Goal: Browse casually: Explore the website without a specific task or goal

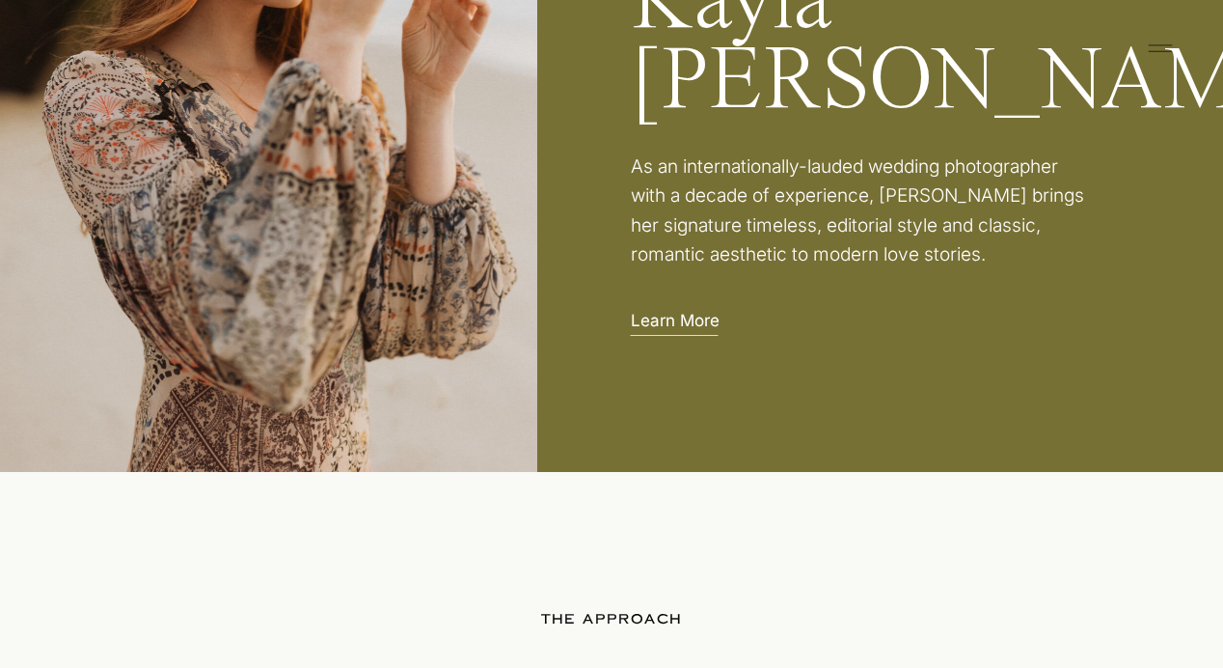
scroll to position [3030, 0]
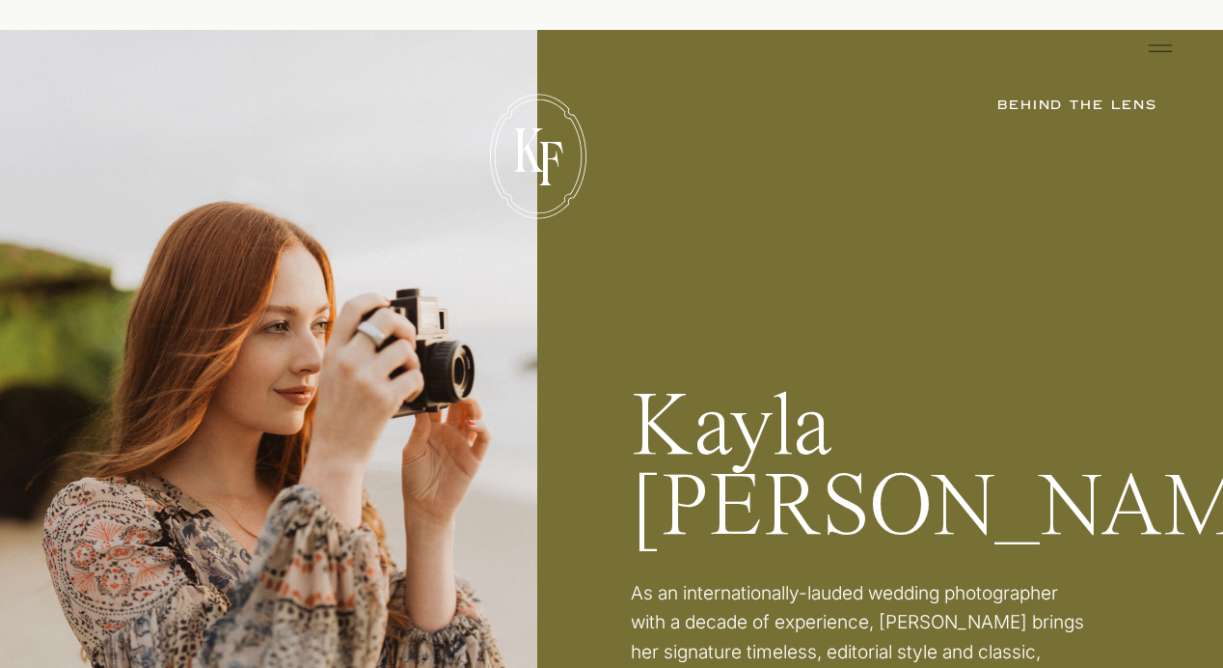
click at [1153, 49] on icon at bounding box center [1160, 48] width 39 height 31
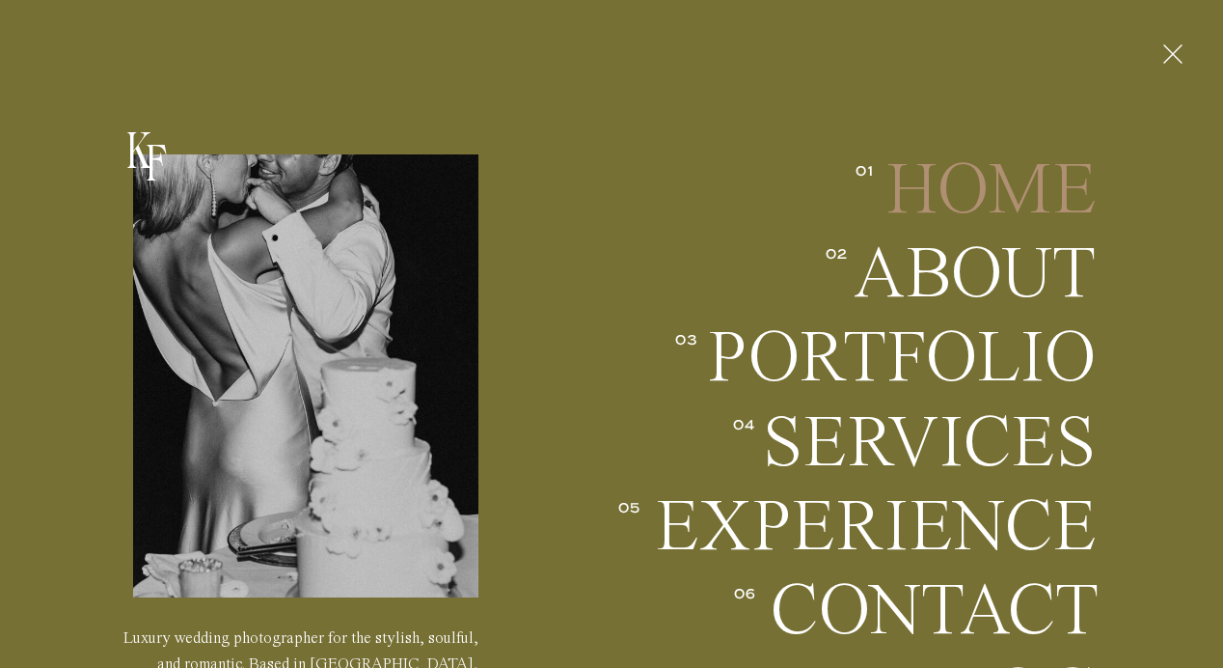
scroll to position [3105, 0]
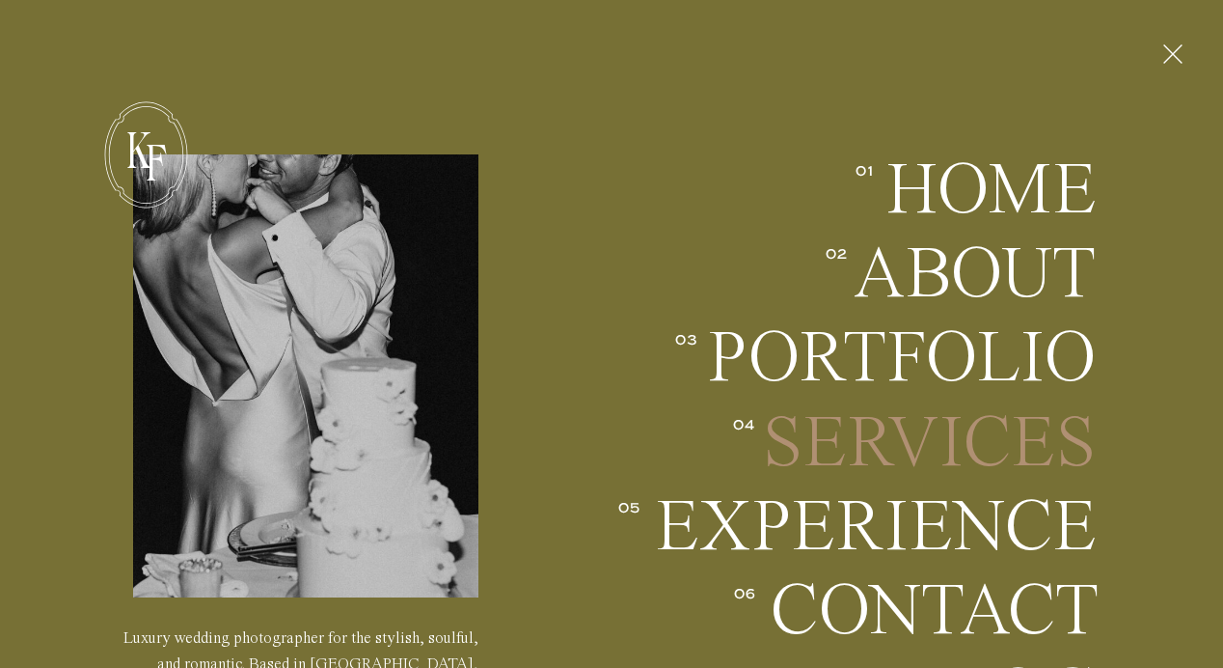
click at [891, 414] on h2 "Services" at bounding box center [927, 442] width 340 height 71
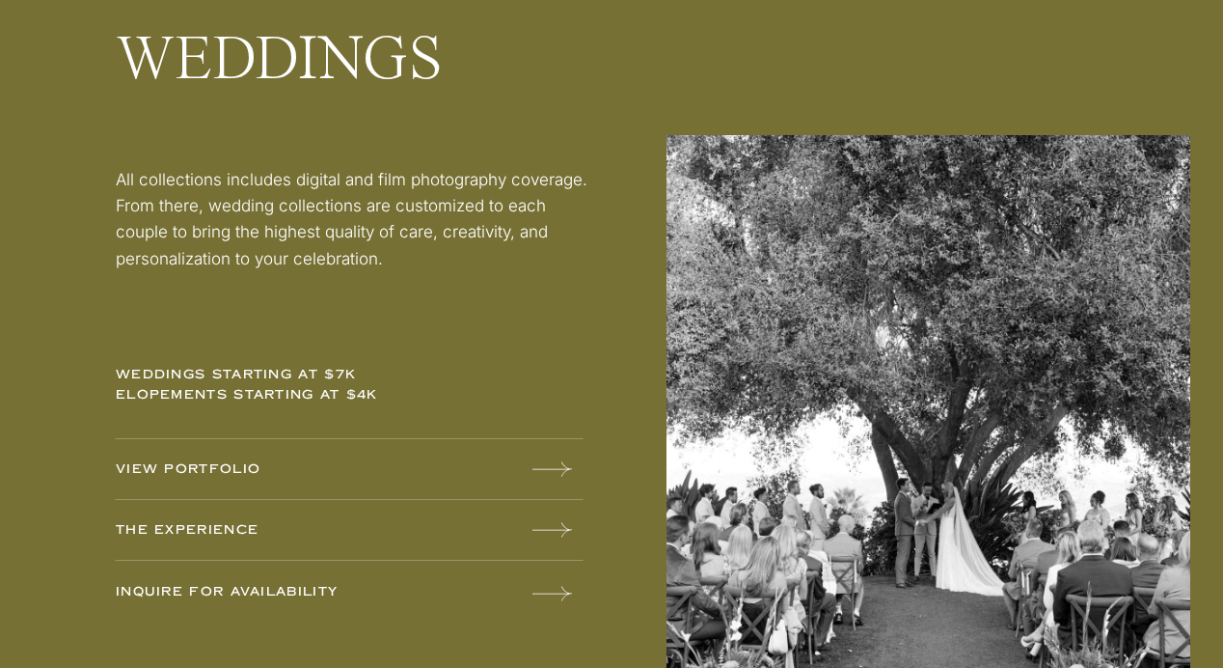
scroll to position [2487, 0]
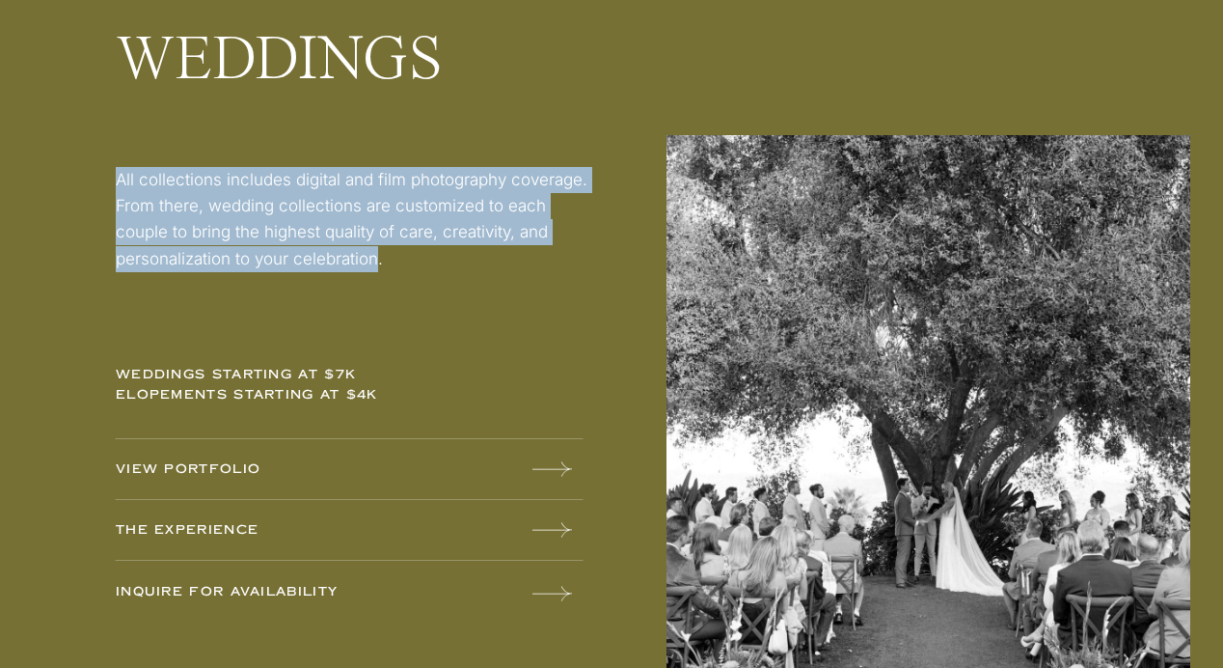
drag, startPoint x: 117, startPoint y: 178, endPoint x: 380, endPoint y: 254, distance: 274.2
click at [380, 254] on p "All collections includes digital and film photography coverage. From there, wed…" at bounding box center [353, 239] width 475 height 144
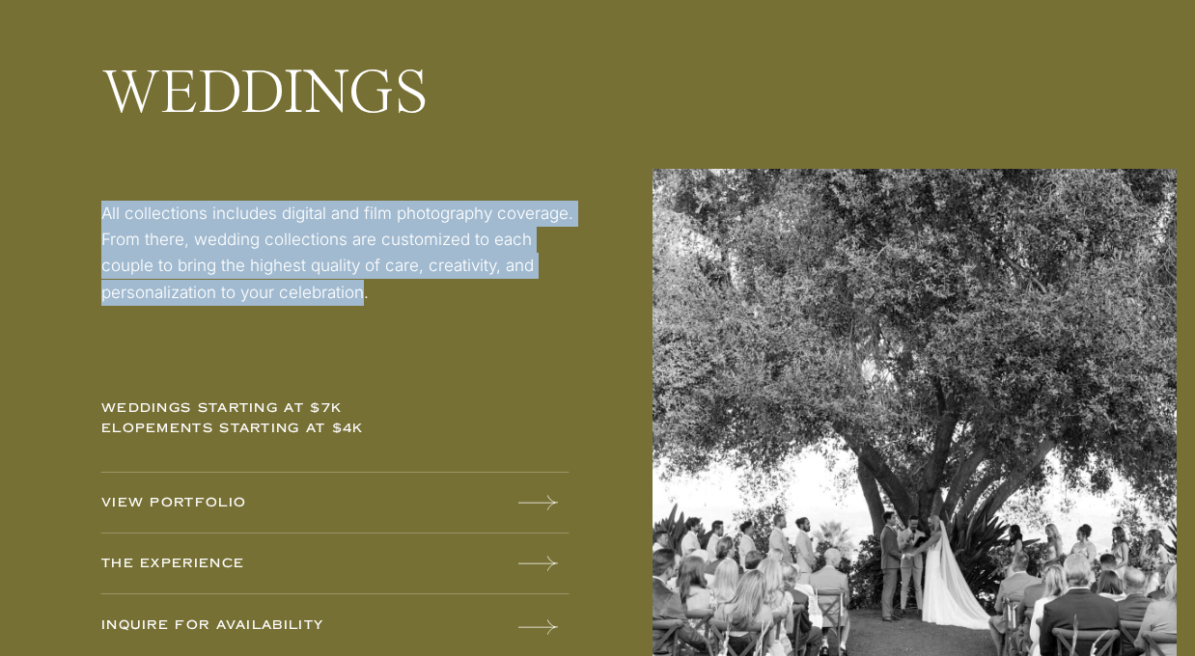
scroll to position [2446, 0]
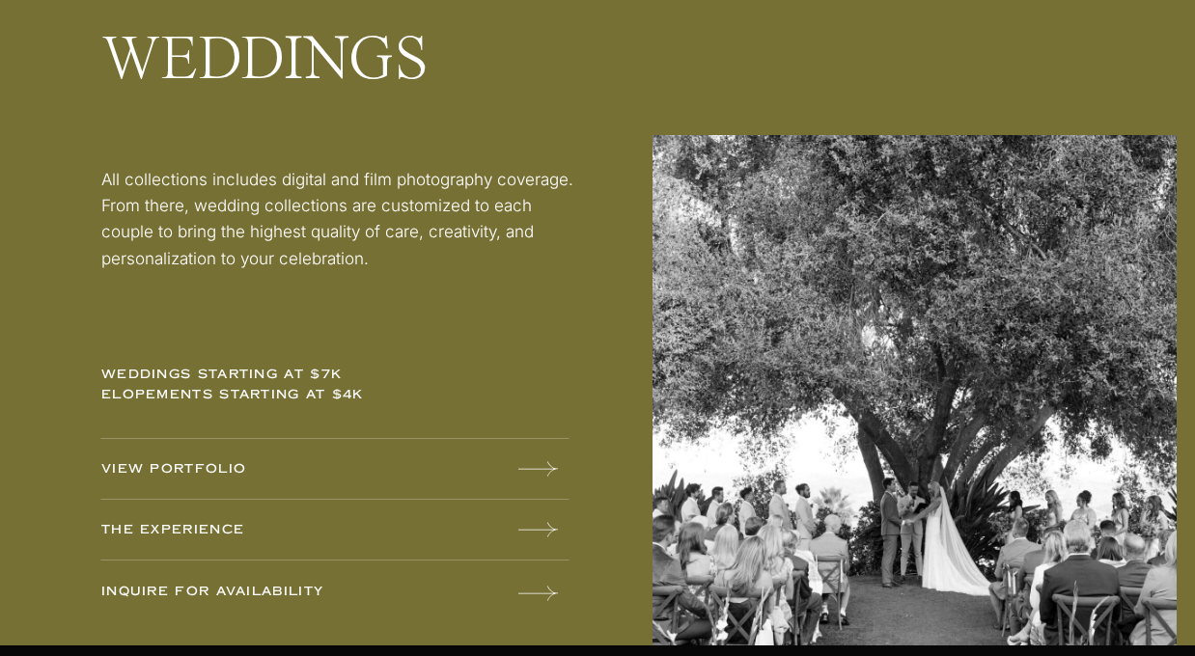
click at [590, 368] on div at bounding box center [597, 281] width 1195 height 728
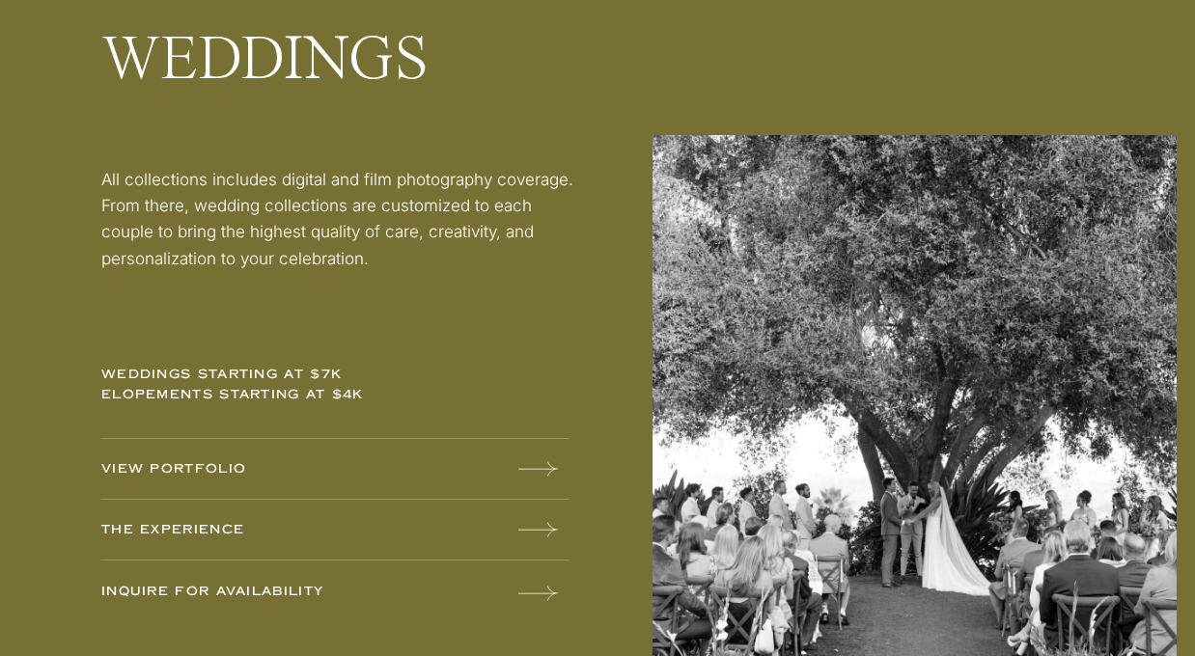
scroll to position [2538, 0]
click at [527, 469] on icon at bounding box center [538, 468] width 40 height 14
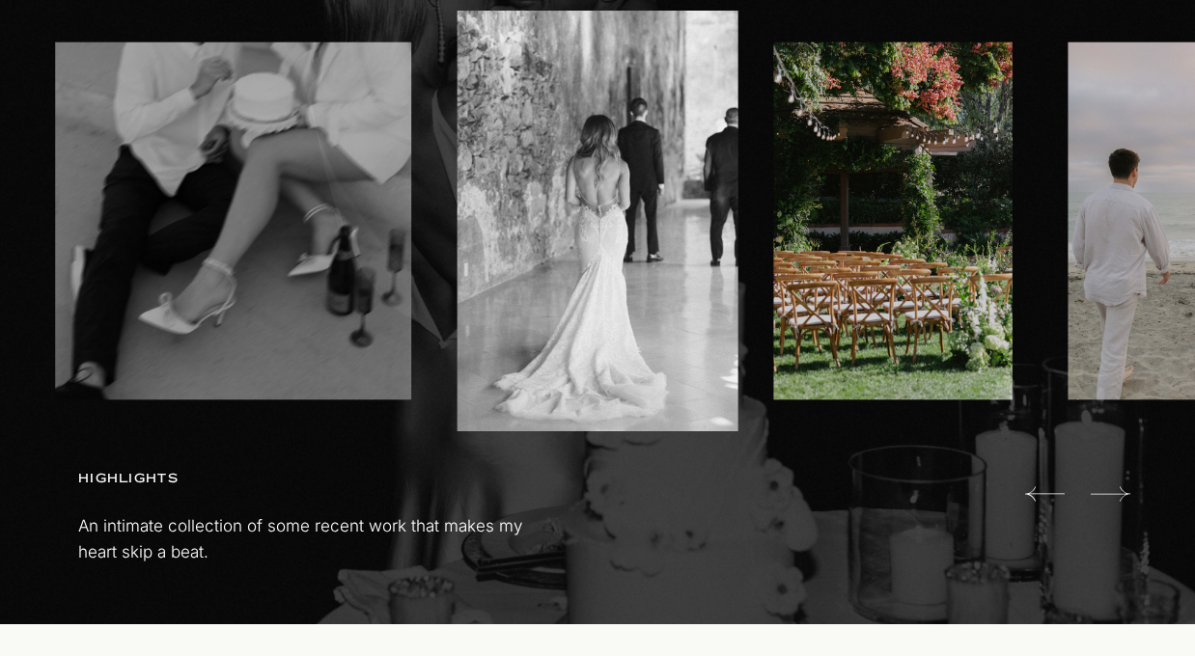
scroll to position [1302, 0]
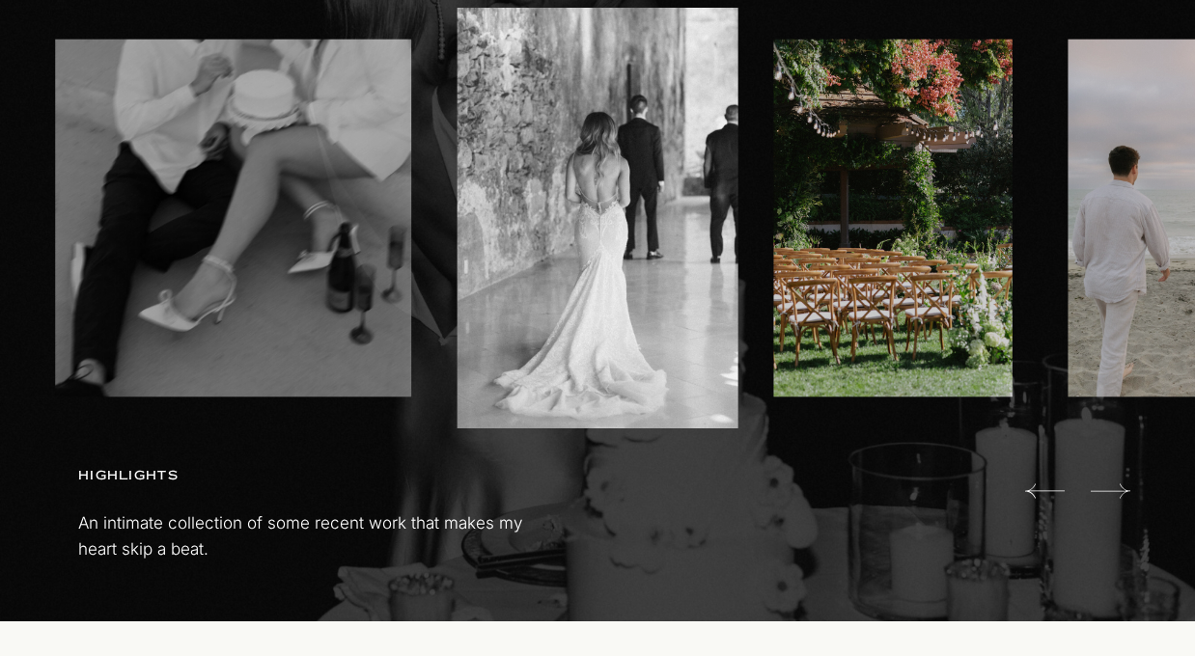
click at [1112, 489] on icon at bounding box center [1110, 491] width 40 height 39
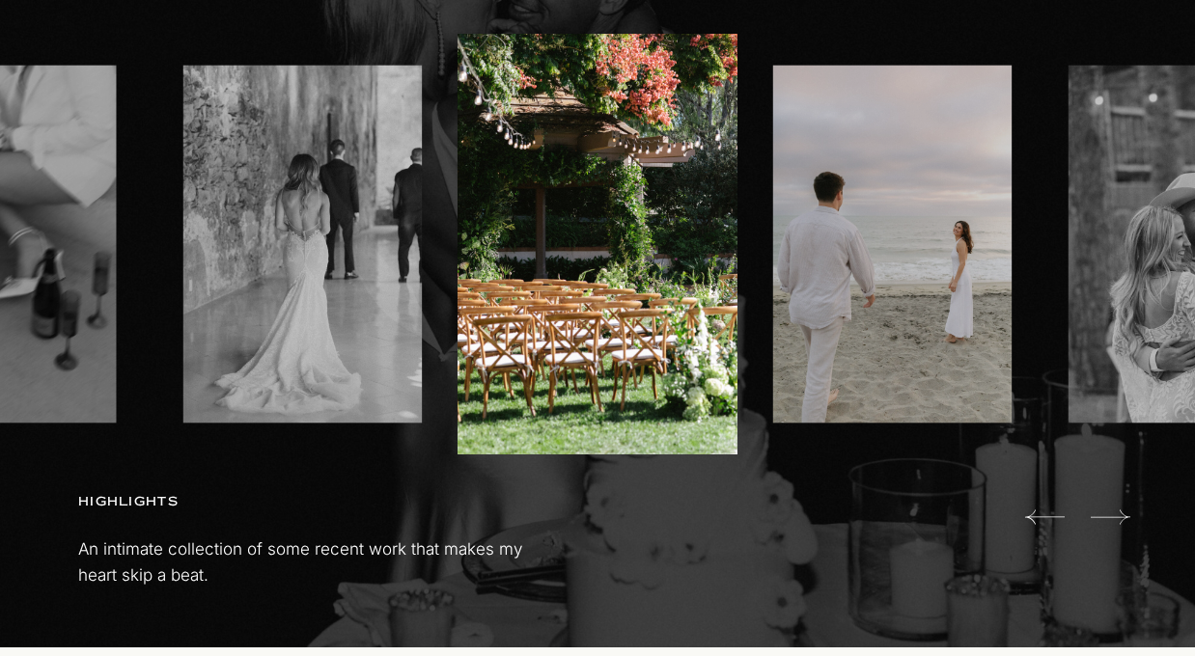
scroll to position [1271, 0]
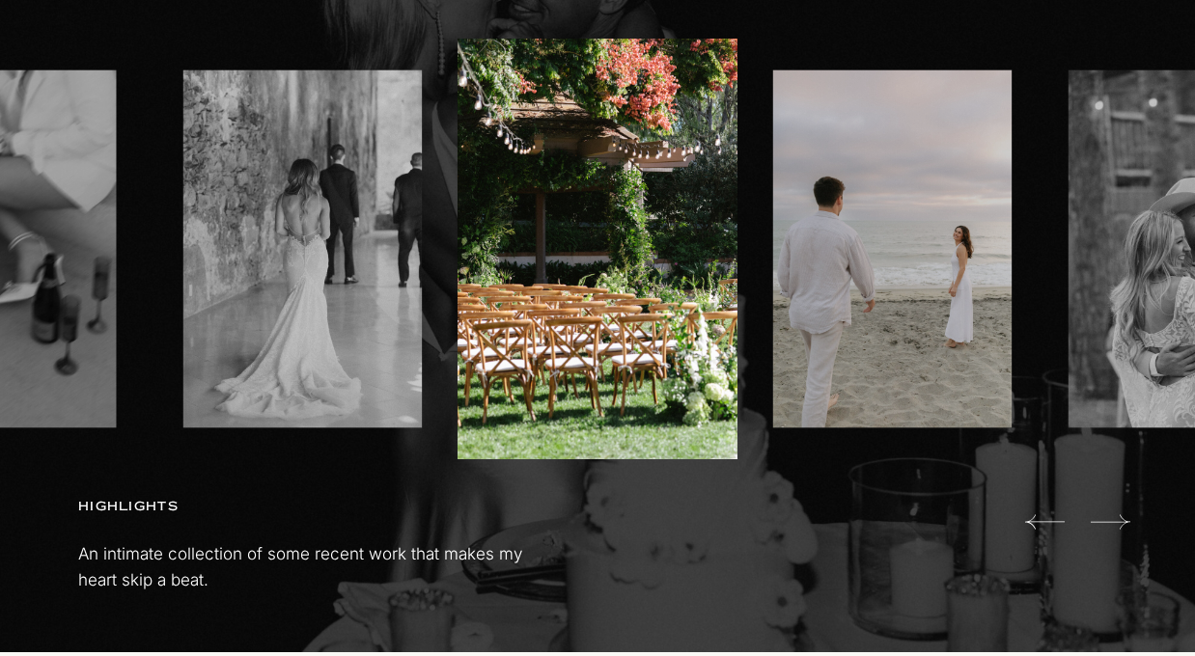
click at [1114, 525] on icon at bounding box center [1110, 522] width 40 height 39
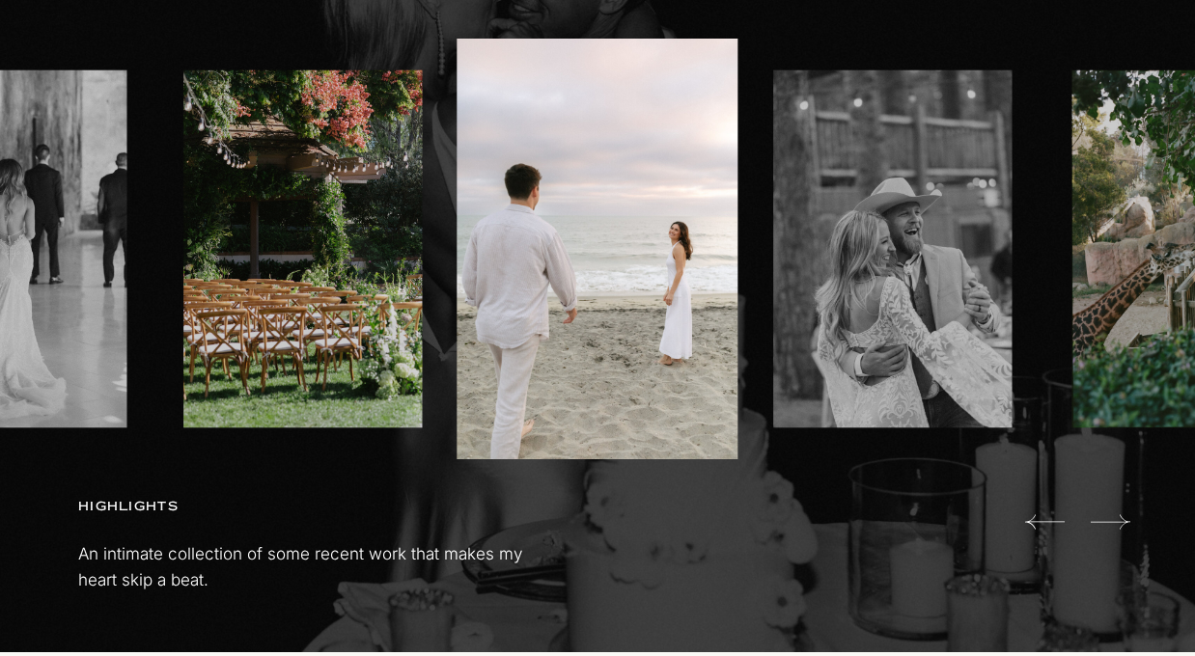
click at [1112, 519] on icon at bounding box center [1110, 522] width 40 height 39
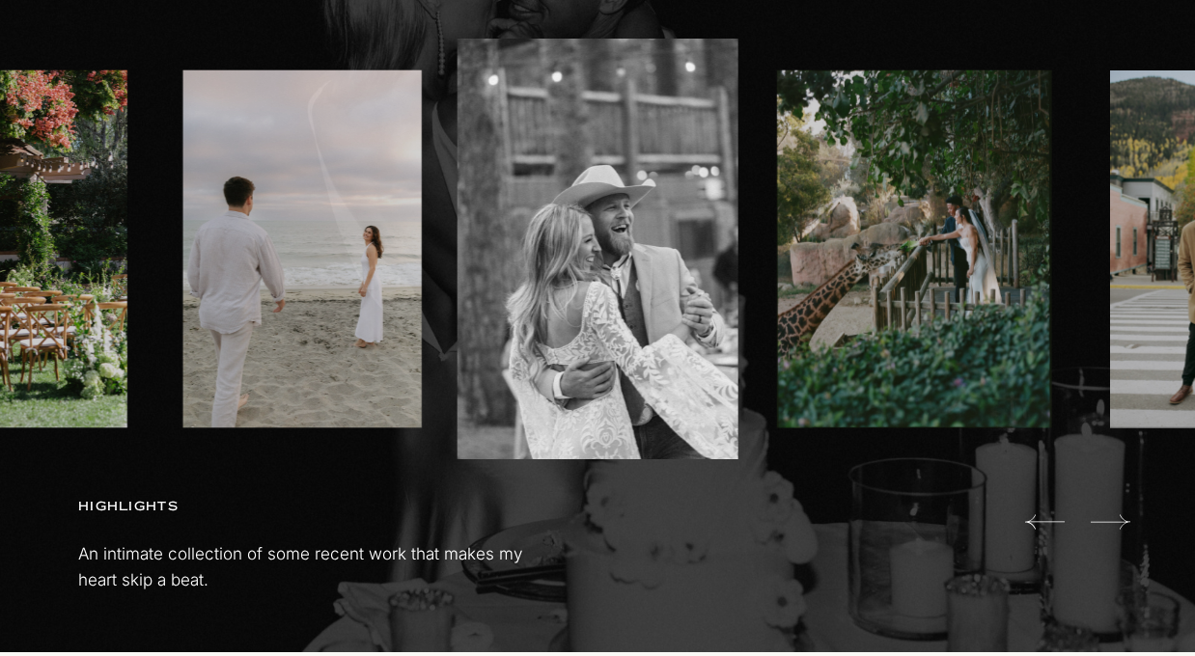
click at [1112, 519] on icon at bounding box center [1110, 522] width 40 height 39
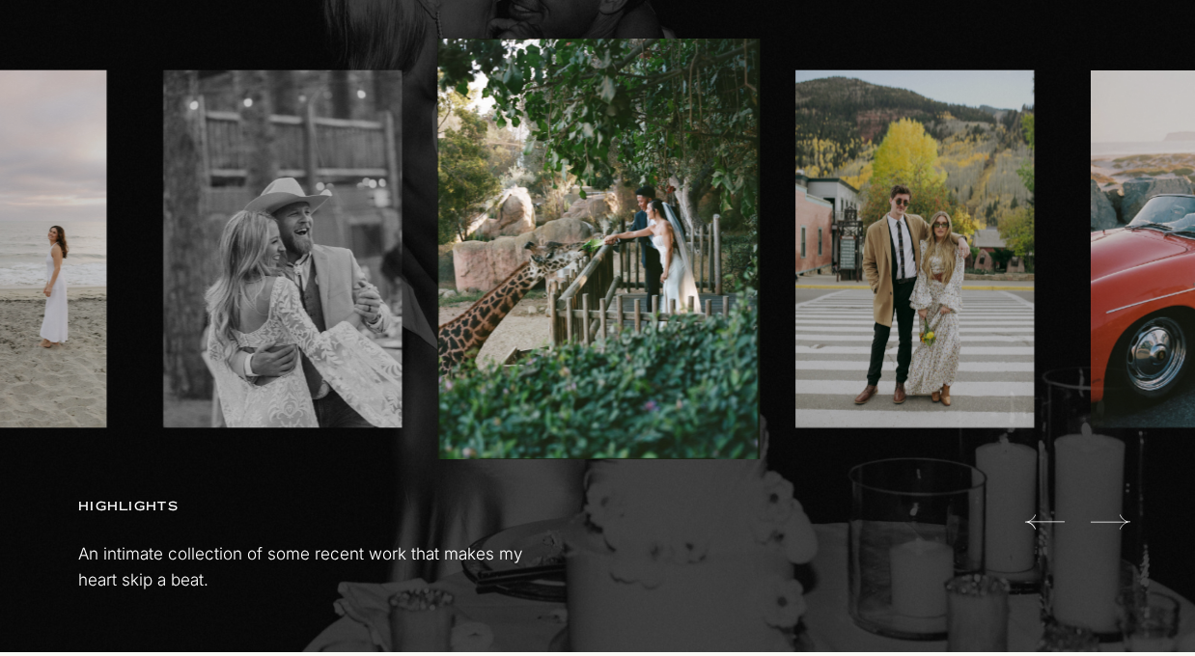
click at [1112, 519] on icon at bounding box center [1110, 522] width 40 height 39
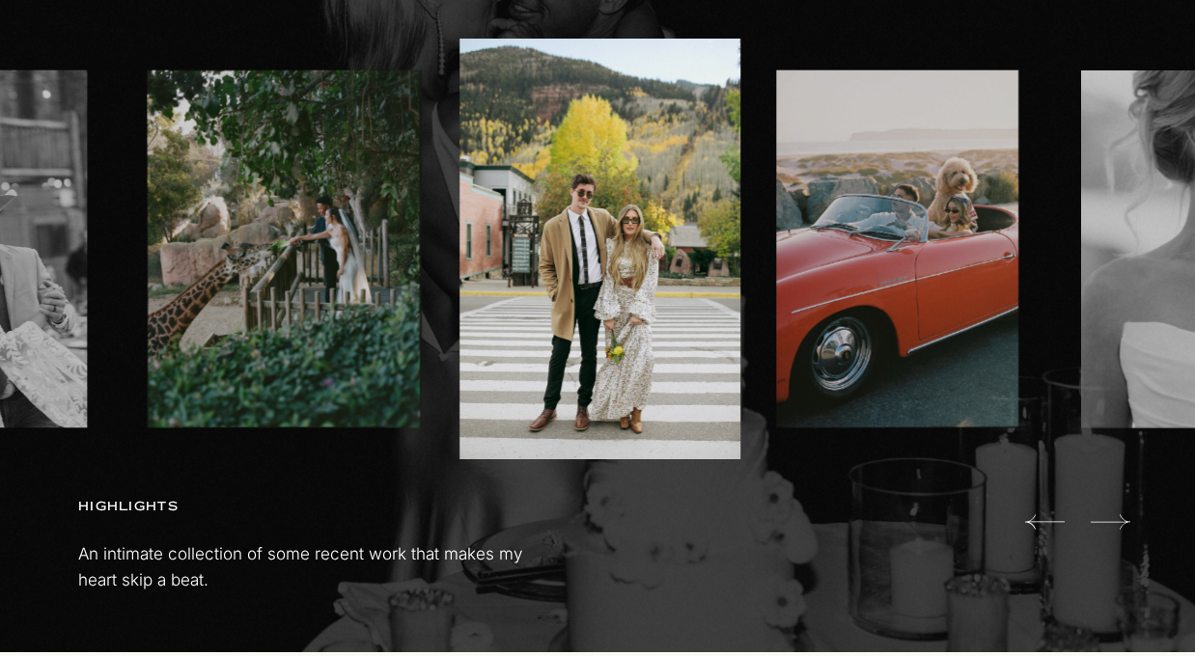
click at [1112, 519] on icon at bounding box center [1110, 522] width 40 height 39
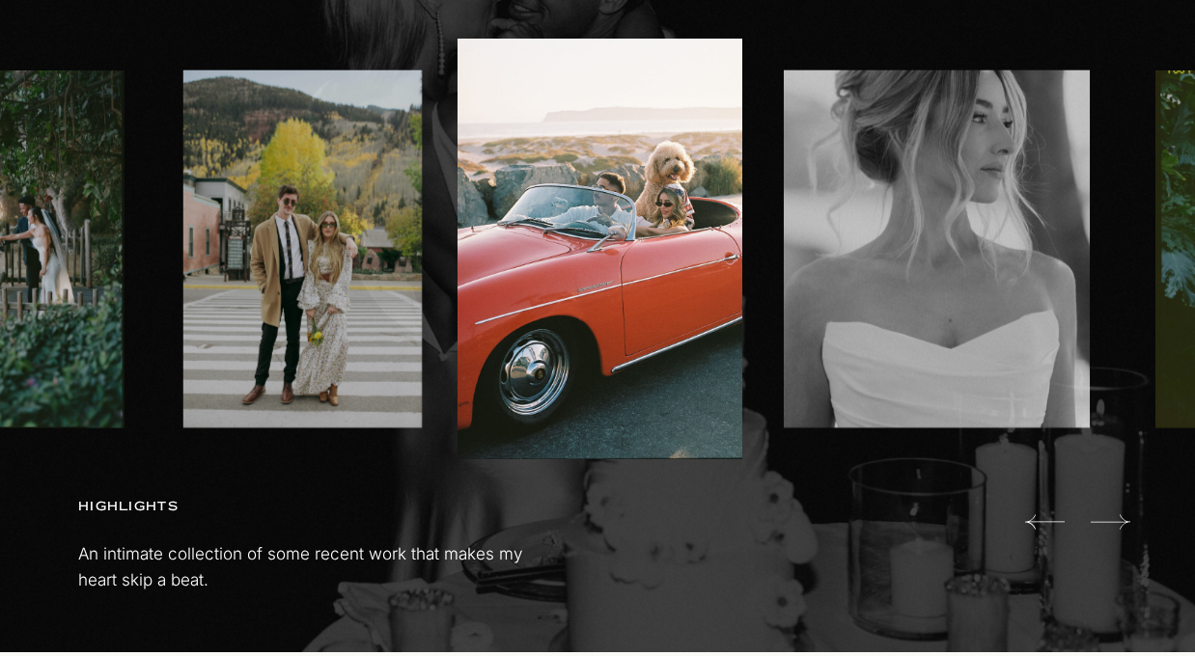
click at [1112, 519] on icon at bounding box center [1110, 522] width 40 height 39
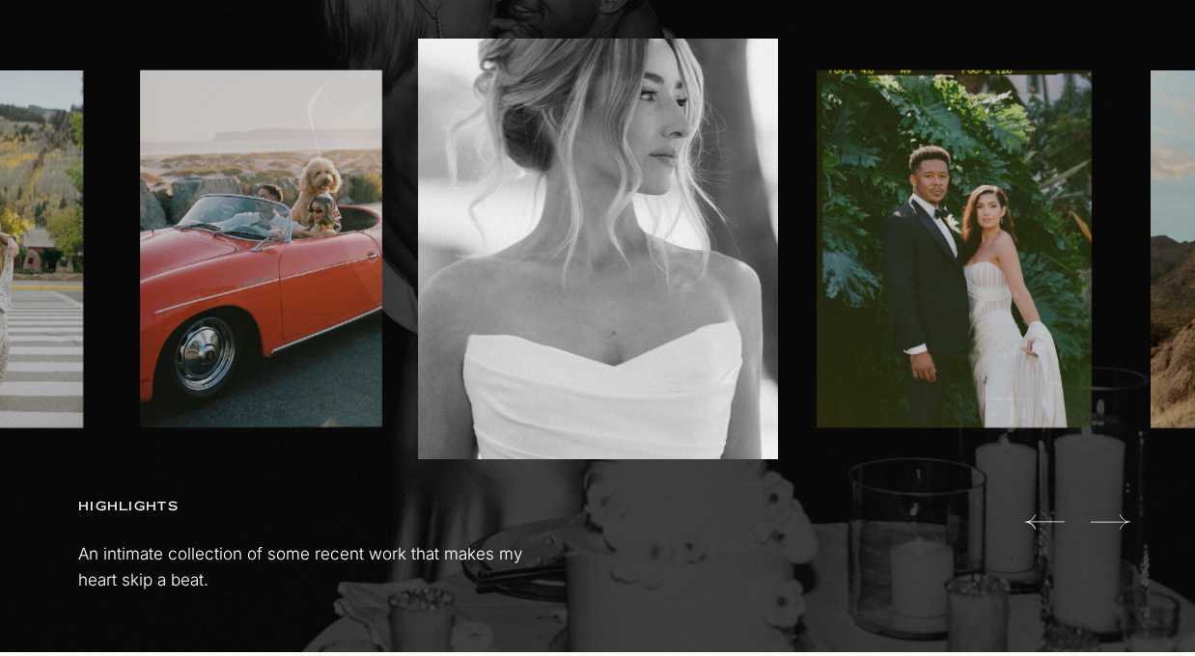
click at [1112, 519] on icon at bounding box center [1110, 522] width 40 height 39
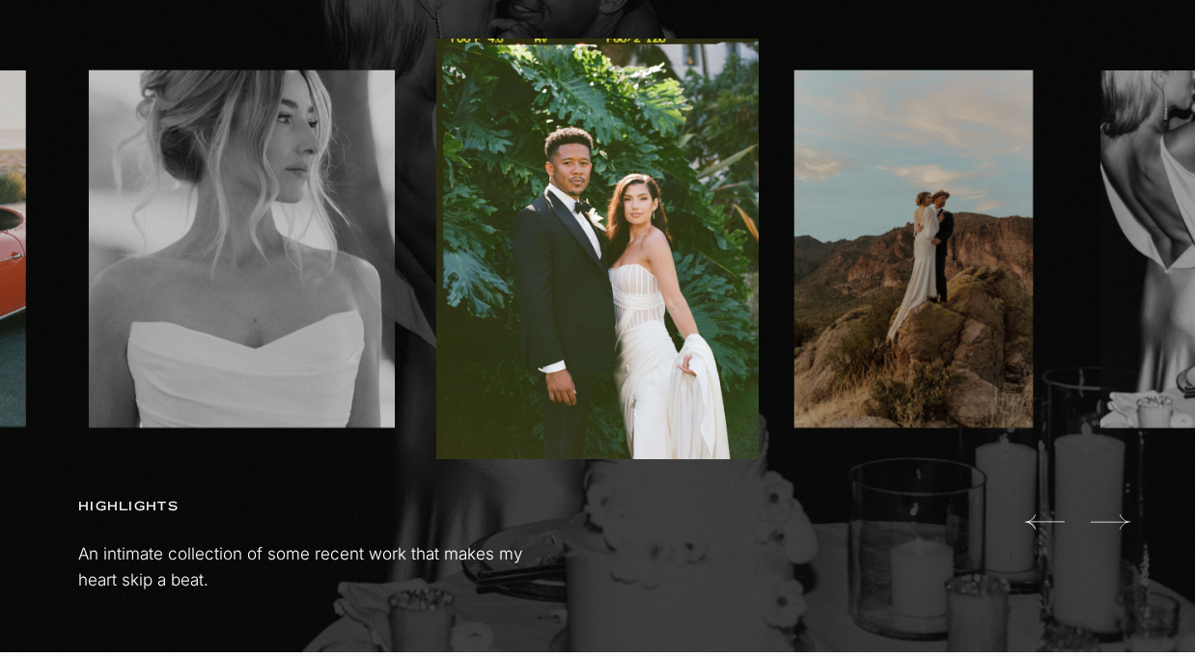
click at [1112, 519] on icon at bounding box center [1110, 522] width 40 height 39
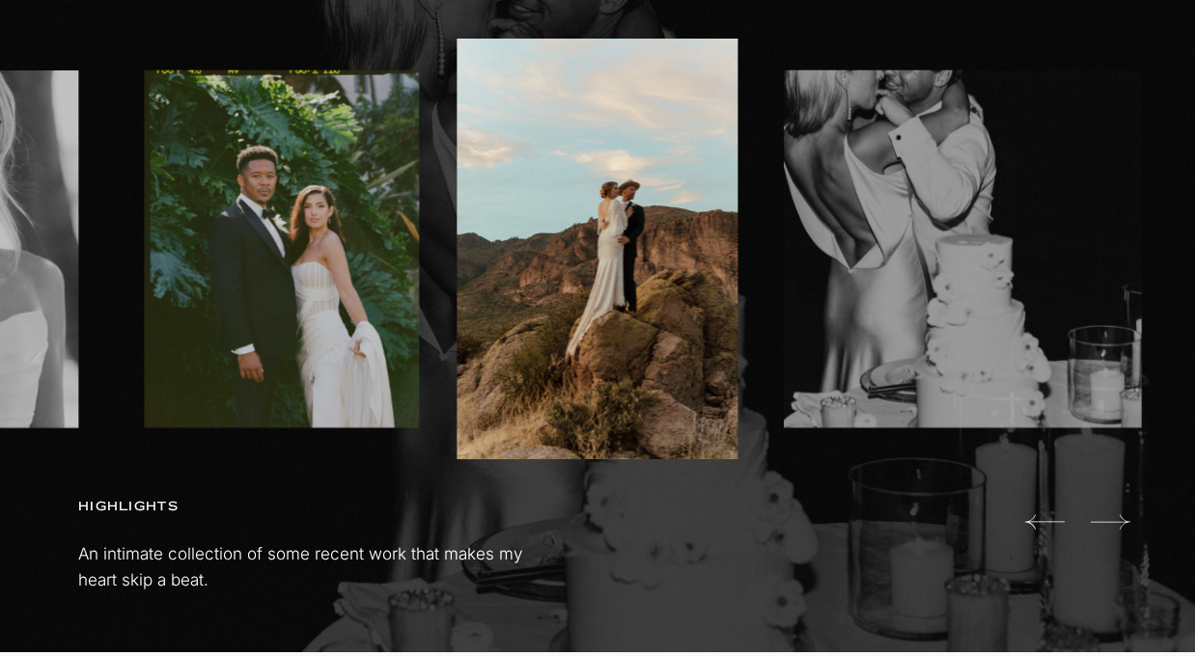
click at [1112, 519] on icon at bounding box center [1110, 522] width 40 height 39
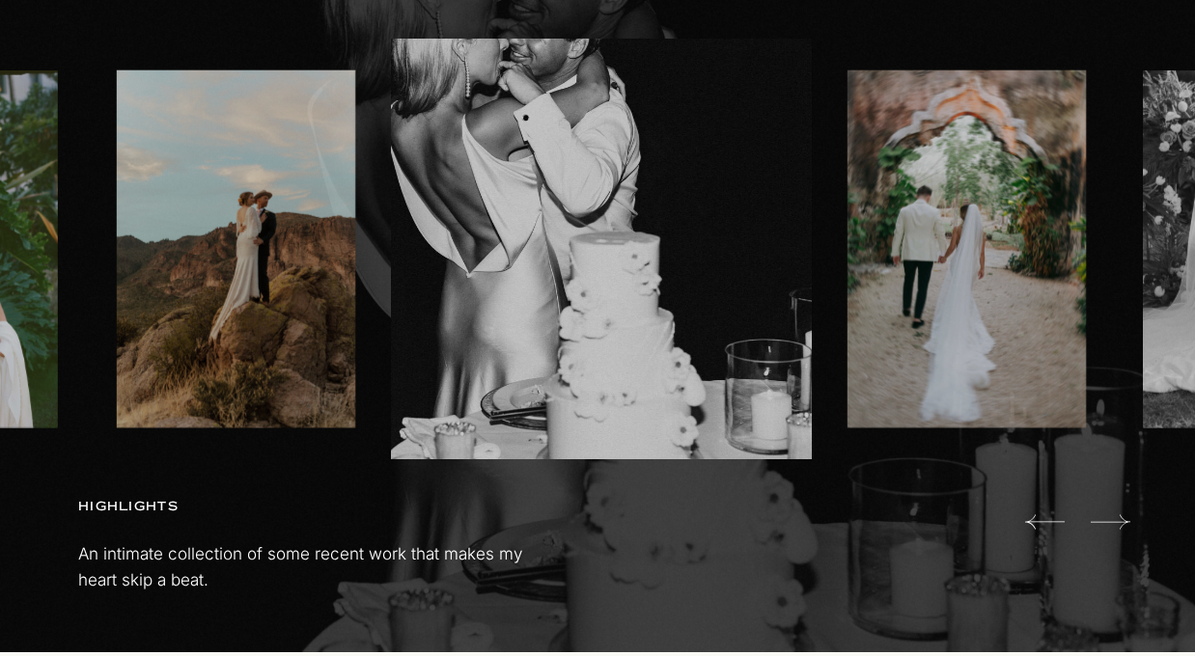
click at [1112, 519] on icon at bounding box center [1110, 522] width 40 height 39
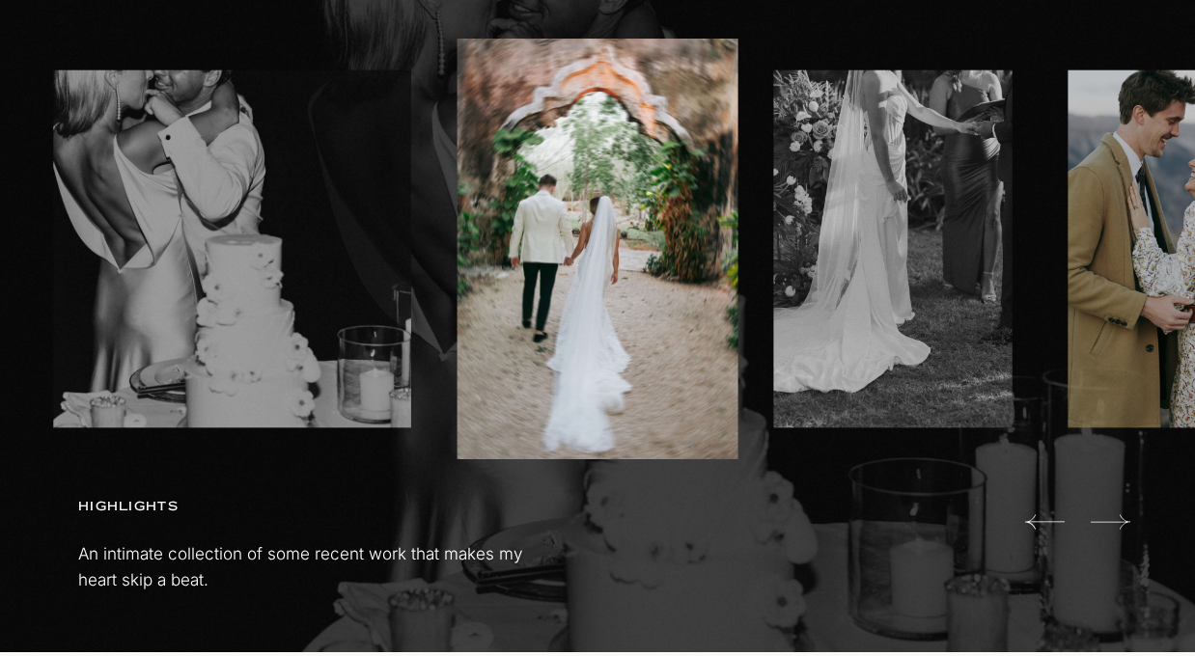
click at [1112, 519] on icon at bounding box center [1110, 522] width 40 height 39
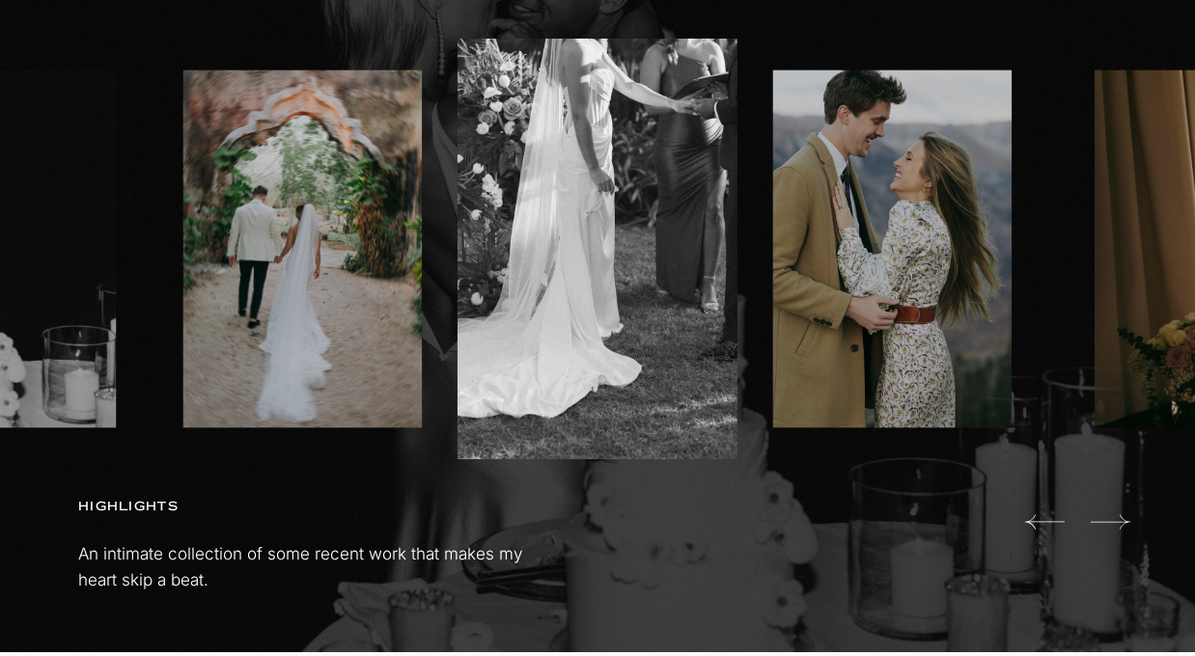
click at [1112, 519] on icon at bounding box center [1110, 522] width 40 height 39
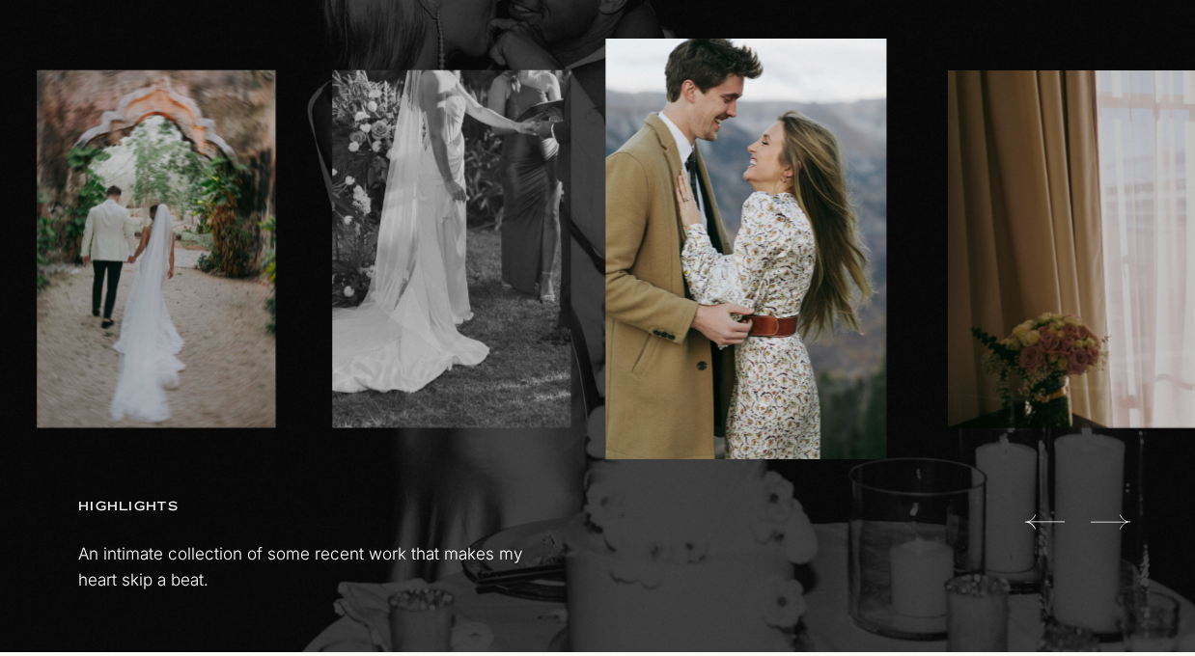
click at [1112, 519] on icon at bounding box center [1110, 522] width 40 height 39
